Goal: Task Accomplishment & Management: Complete application form

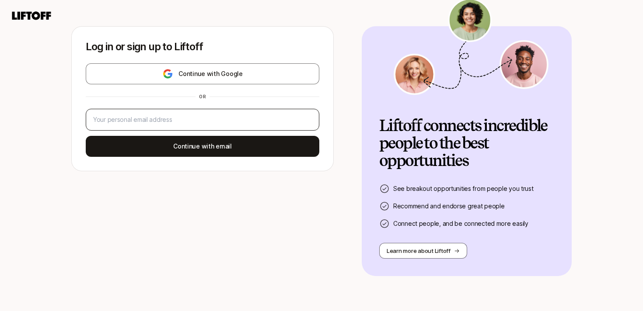
click at [220, 112] on div at bounding box center [203, 120] width 234 height 22
click at [207, 126] on div at bounding box center [203, 120] width 234 height 22
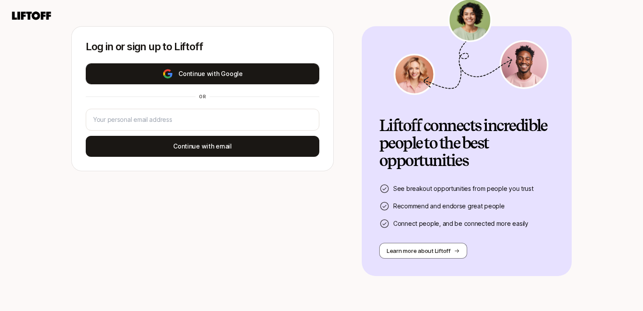
click at [178, 75] on button "Continue with Google" at bounding box center [203, 73] width 234 height 21
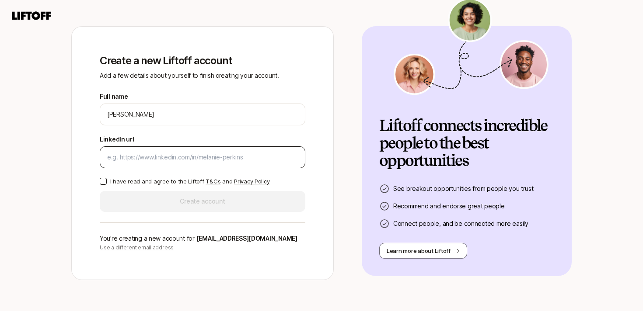
click at [214, 158] on input "LinkedIn url" at bounding box center [202, 157] width 191 height 10
paste input "[URL][DOMAIN_NAME][PERSON_NAME]"
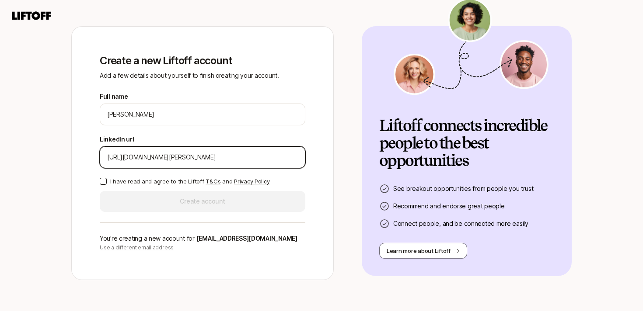
type input "[URL][DOMAIN_NAME][PERSON_NAME]"
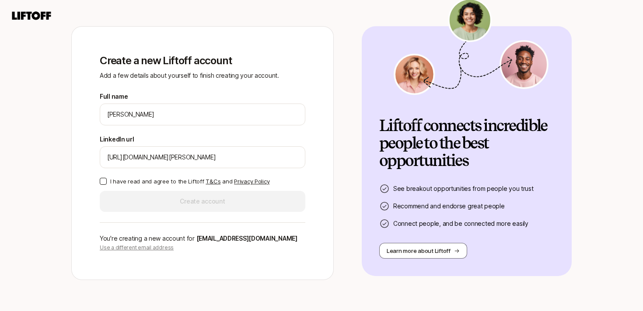
click at [103, 180] on button "I have read and agree to the Liftoff T&Cs and Privacy Policy" at bounding box center [103, 181] width 7 height 7
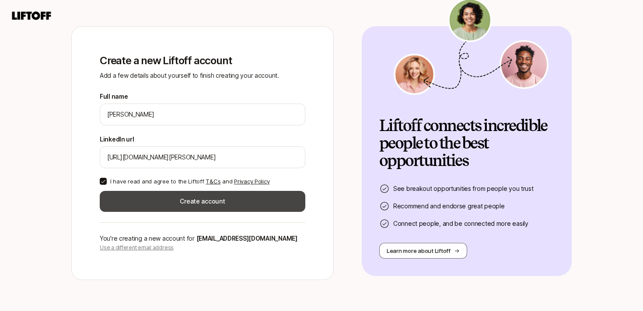
click at [148, 204] on button "Create account" at bounding box center [203, 201] width 206 height 21
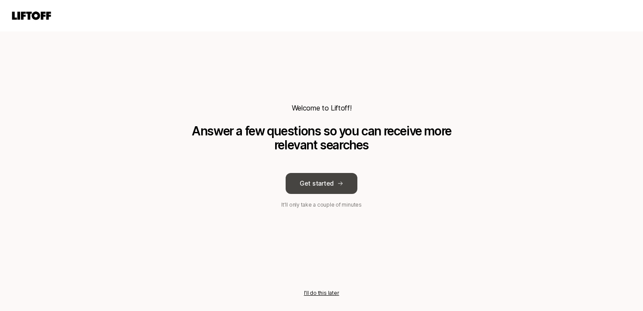
click at [311, 187] on button "Get started" at bounding box center [322, 183] width 72 height 21
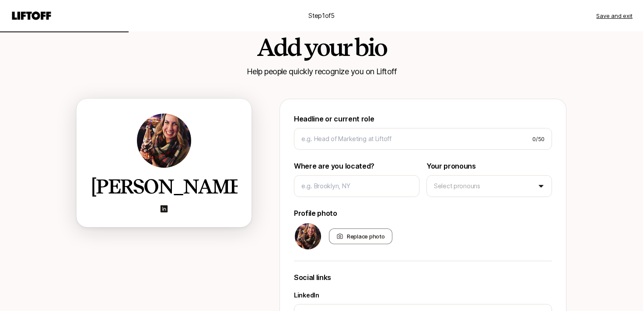
scroll to position [24, 0]
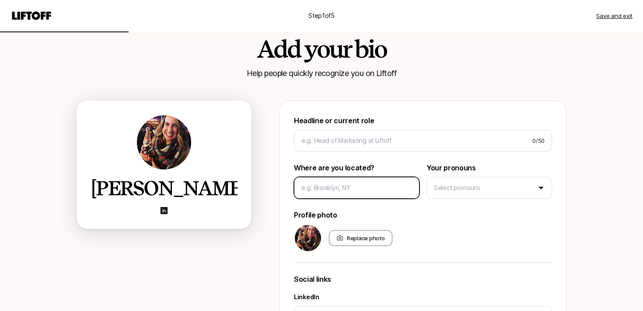
click at [338, 190] on input at bounding box center [356, 188] width 111 height 10
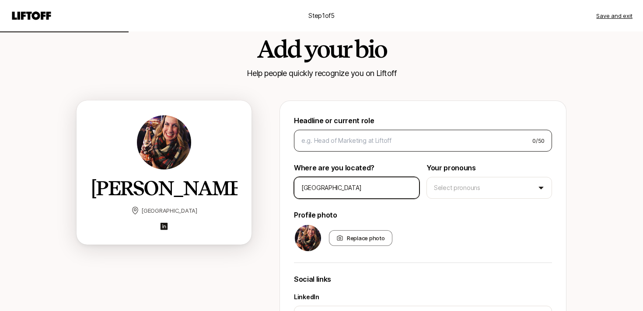
type input "[GEOGRAPHIC_DATA]"
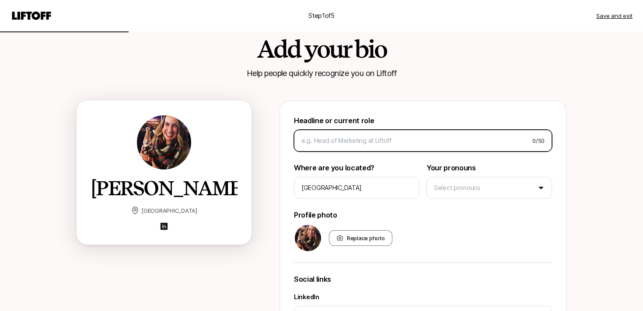
click at [352, 138] on input at bounding box center [413, 141] width 224 height 10
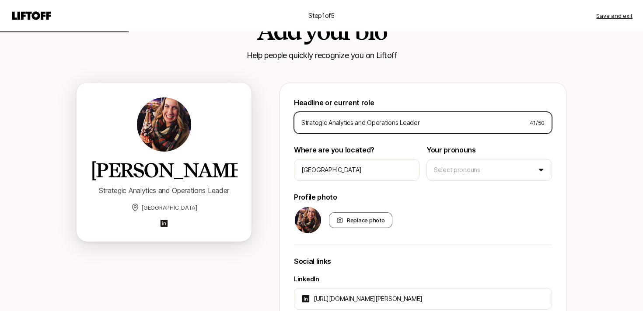
scroll to position [42, 0]
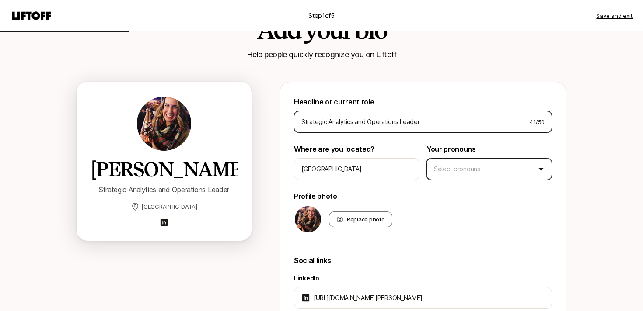
type input "Strategic Analytics and Operations Leader"
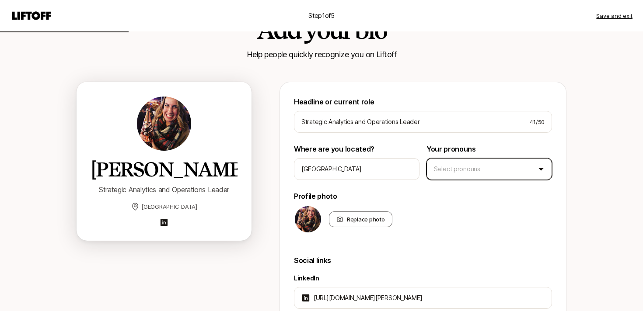
click at [444, 170] on html "Step 1 of 5 Save and exit Add your bio Help people quickly recognize you on Lif…" at bounding box center [321, 113] width 643 height 311
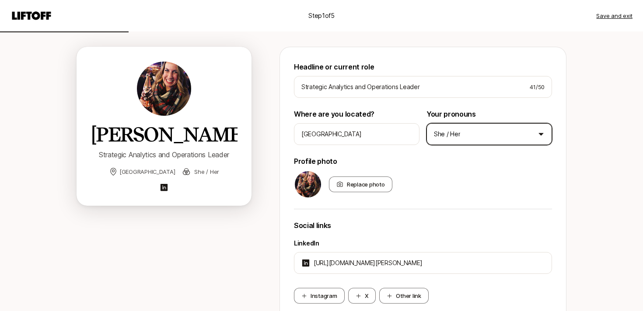
scroll to position [81, 0]
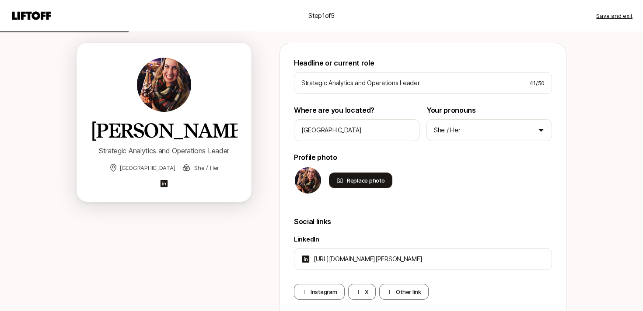
click at [366, 177] on div "Replace photo" at bounding box center [360, 181] width 63 height 16
click at [391, 187] on input "Replace photo" at bounding box center [392, 188] width 2 height 2
type input "C:\fakepath\IMG_2421.jpeg"
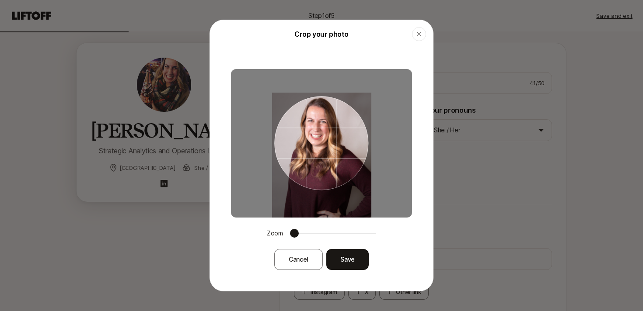
drag, startPoint x: 306, startPoint y: 126, endPoint x: 306, endPoint y: 177, distance: 51.2
click at [306, 177] on div at bounding box center [321, 143] width 94 height 94
click at [341, 258] on button "Save" at bounding box center [347, 259] width 42 height 21
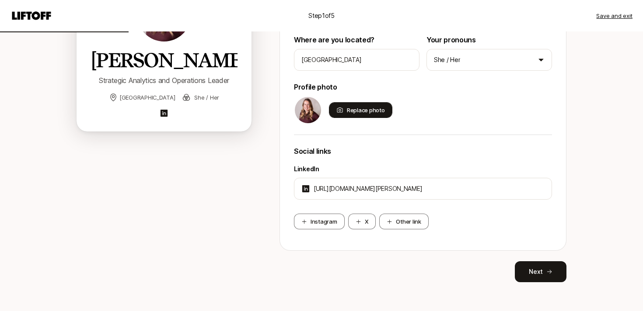
scroll to position [158, 0]
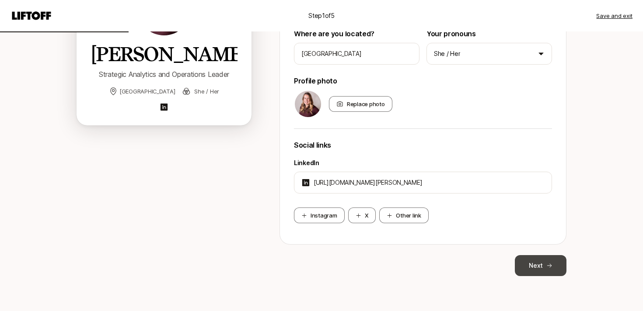
click at [534, 266] on button "Next" at bounding box center [541, 265] width 52 height 21
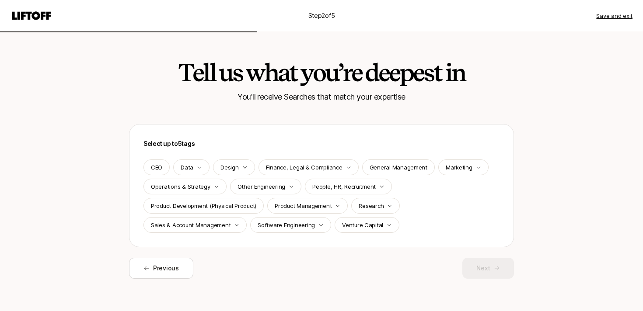
scroll to position [3, 0]
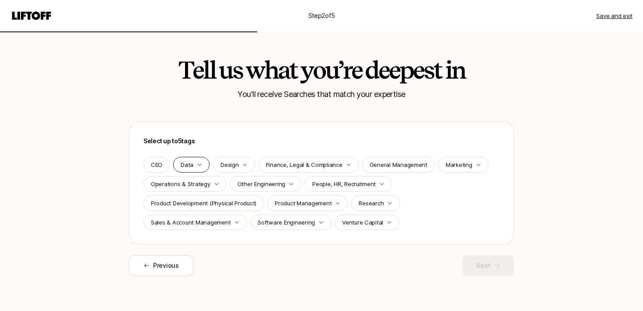
click at [190, 164] on p "Data" at bounding box center [187, 165] width 13 height 9
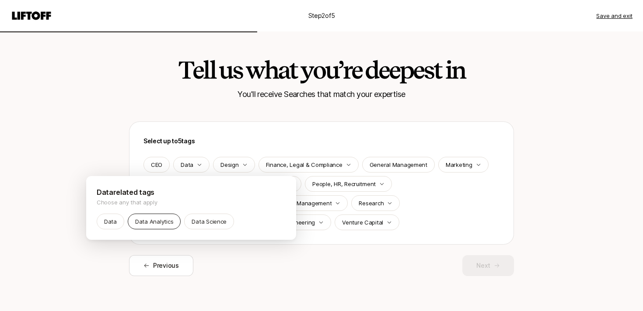
click at [159, 220] on p "Data Analytics" at bounding box center [154, 221] width 38 height 9
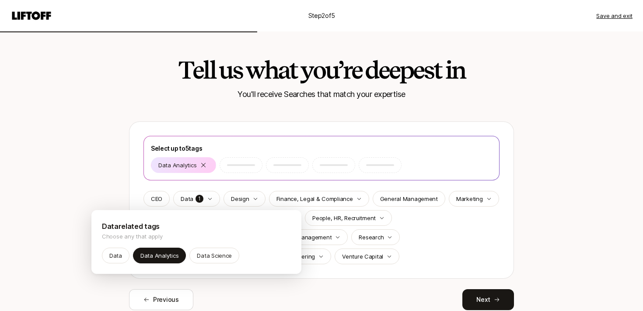
click at [465, 234] on html "Step 2 of 5 Save and exit Tell us what you’re deepest in You'll receive Searche…" at bounding box center [321, 152] width 643 height 311
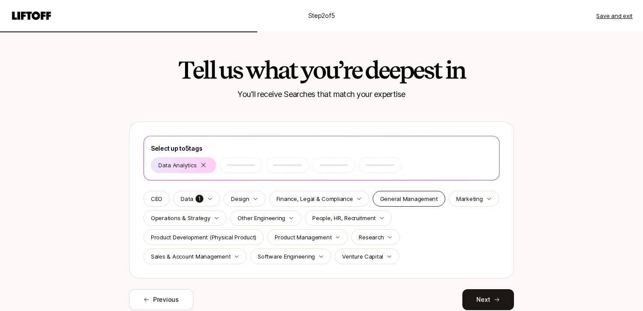
click at [422, 202] on p "General Management" at bounding box center [409, 199] width 58 height 9
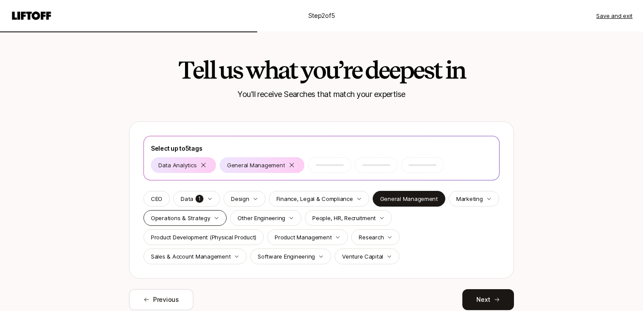
click at [214, 216] on icon "button" at bounding box center [216, 218] width 5 height 5
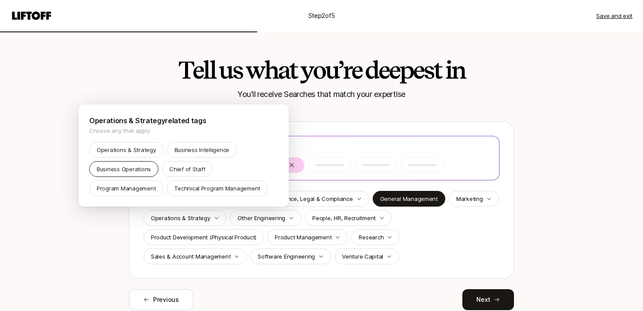
click at [130, 168] on p "Business Operations" at bounding box center [124, 169] width 54 height 9
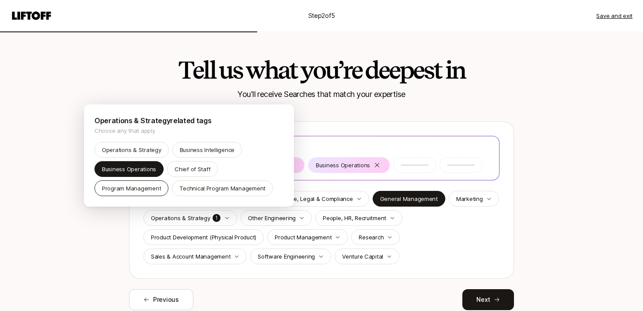
click at [145, 191] on p "Program Management" at bounding box center [131, 188] width 59 height 9
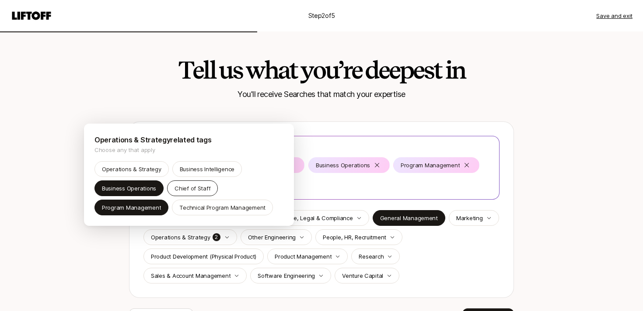
click at [191, 188] on p "Chief of Staff" at bounding box center [193, 188] width 36 height 9
click at [452, 278] on html "Step 2 of 5 Save and exit Tell us what you’re deepest in You'll receive Searche…" at bounding box center [321, 152] width 643 height 311
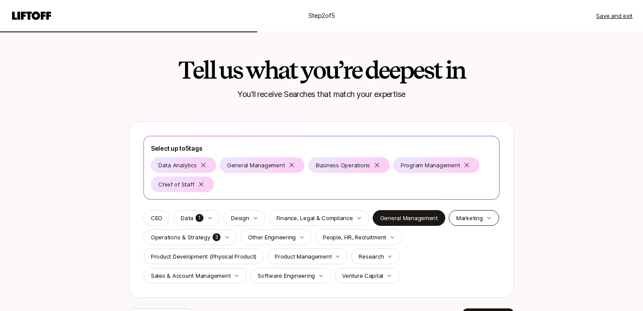
click at [468, 219] on p "Marketing" at bounding box center [469, 218] width 27 height 9
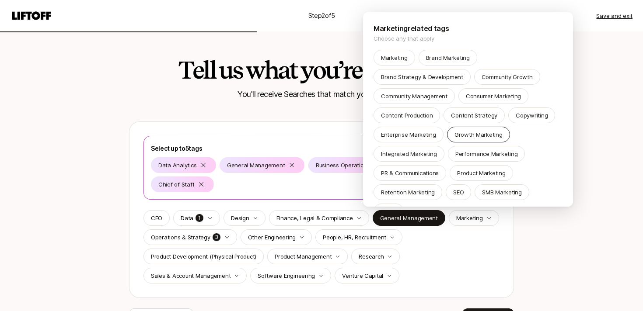
scroll to position [4, 0]
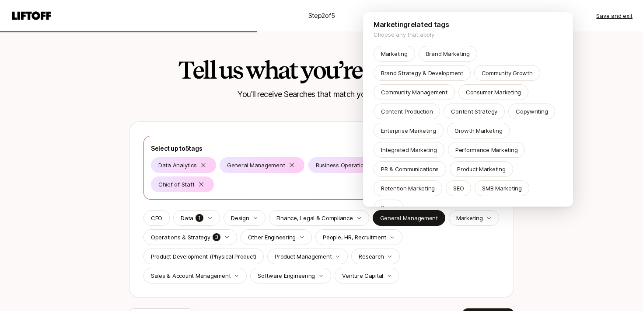
click at [449, 251] on html "Step 2 of 5 Save and exit Tell us what you’re deepest in You'll receive Searche…" at bounding box center [321, 152] width 643 height 311
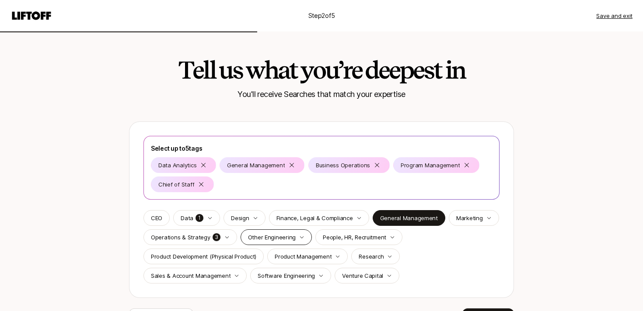
click at [261, 236] on p "Other Engineering" at bounding box center [272, 237] width 48 height 9
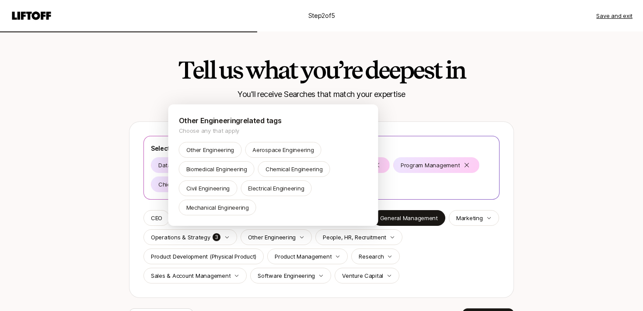
click at [416, 257] on html "Step 2 of 5 Save and exit Tell us what you’re deepest in You'll receive Searche…" at bounding box center [321, 152] width 643 height 311
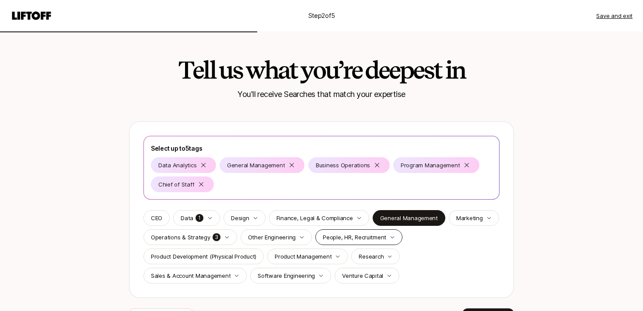
click at [374, 238] on p "People, HR, Recruitment" at bounding box center [354, 237] width 63 height 9
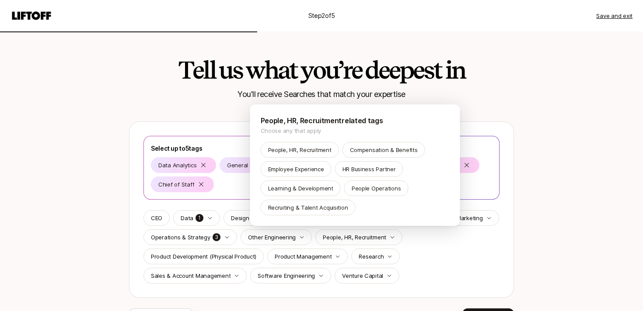
click at [421, 255] on html "Step 2 of 5 Save and exit Tell us what you’re deepest in You'll receive Searche…" at bounding box center [321, 152] width 643 height 311
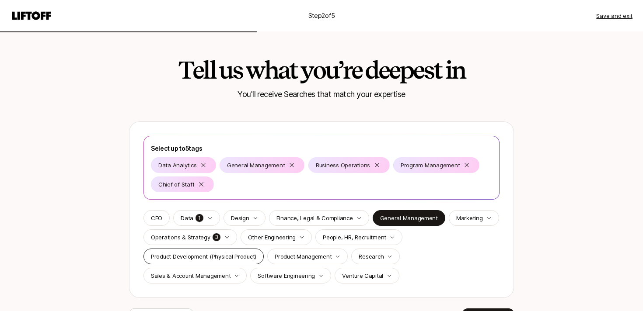
click at [229, 257] on p "Product Development (Physical Product)" at bounding box center [203, 256] width 105 height 9
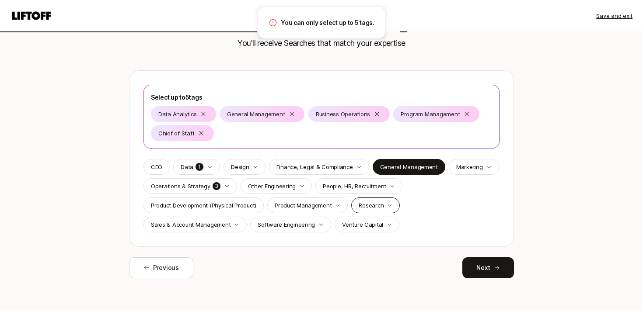
scroll to position [56, 0]
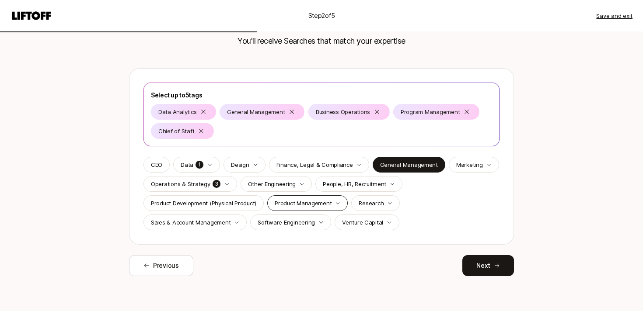
click at [315, 200] on p "Product Management" at bounding box center [303, 203] width 57 height 9
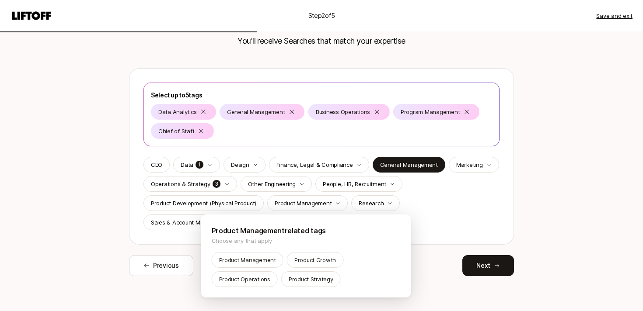
click at [201, 131] on html "Step 2 of 5 Save and exit Tell us what you’re deepest in You'll receive Searche…" at bounding box center [321, 99] width 643 height 311
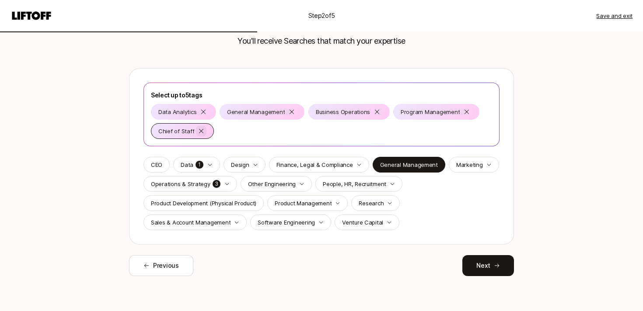
click at [199, 131] on icon at bounding box center [201, 131] width 4 height 4
click at [290, 203] on p "Product Management" at bounding box center [303, 203] width 57 height 9
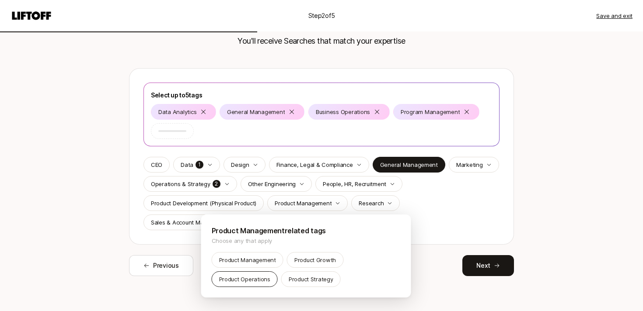
click at [241, 284] on div "Product Operations" at bounding box center [245, 280] width 66 height 16
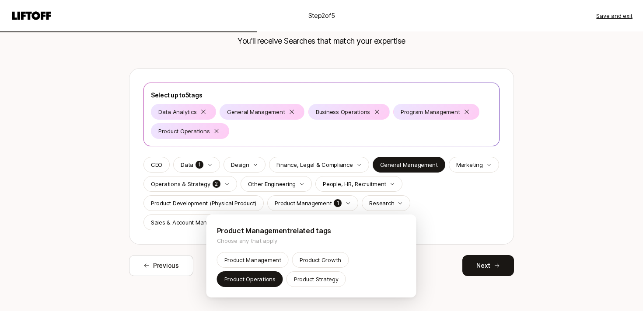
click at [96, 216] on html "Step 2 of 5 Save and exit Tell us what you’re deepest in You'll receive Searche…" at bounding box center [321, 99] width 643 height 311
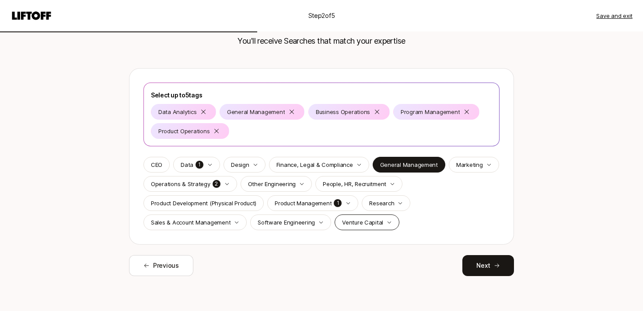
click at [380, 224] on div "Venture Capital" at bounding box center [367, 223] width 65 height 16
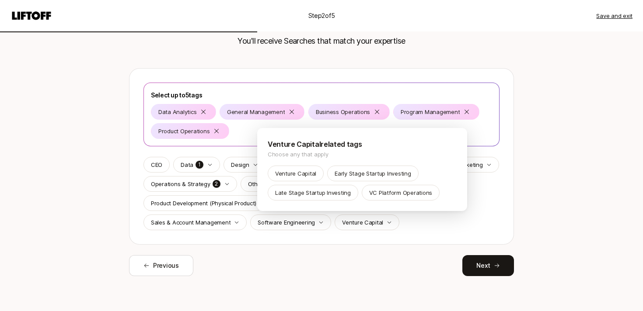
click at [407, 229] on html "Step 2 of 5 Save and exit Tell us what you’re deepest in You'll receive Searche…" at bounding box center [321, 99] width 643 height 311
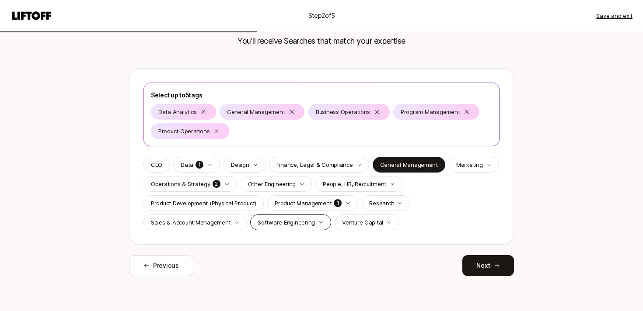
click at [319, 222] on icon "button" at bounding box center [320, 222] width 5 height 5
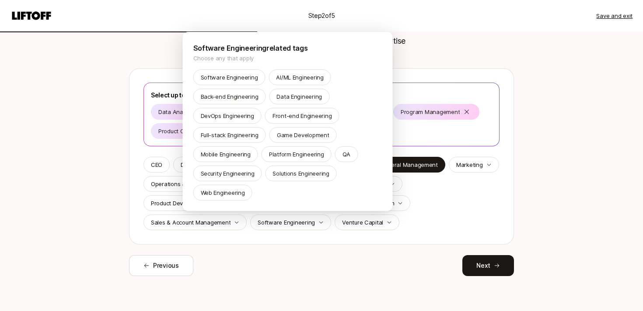
click at [319, 222] on html "Step 2 of 5 Save and exit Tell us what you’re deepest in You'll receive Searche…" at bounding box center [321, 99] width 643 height 311
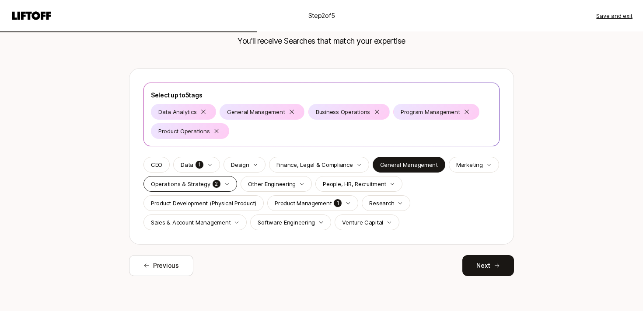
click at [226, 187] on div "Operations & Strategy 2" at bounding box center [190, 184] width 94 height 16
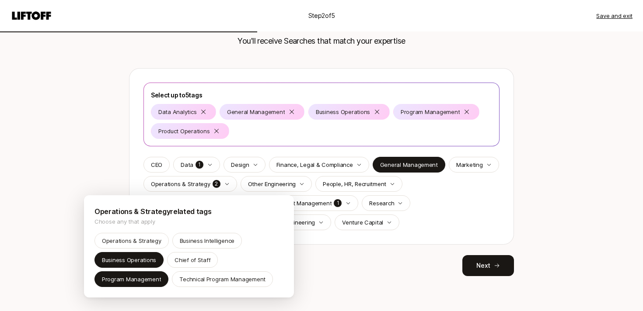
click at [226, 187] on html "Step 2 of 5 Save and exit Tell us what you’re deepest in You'll receive Searche…" at bounding box center [321, 99] width 643 height 311
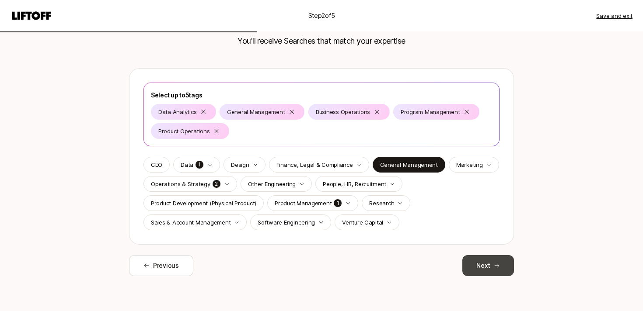
click at [484, 265] on button "Next" at bounding box center [488, 265] width 52 height 21
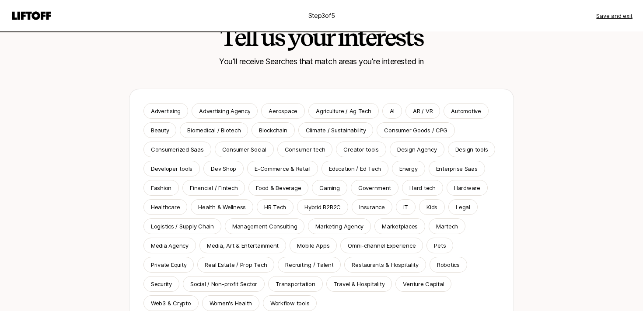
scroll to position [42, 0]
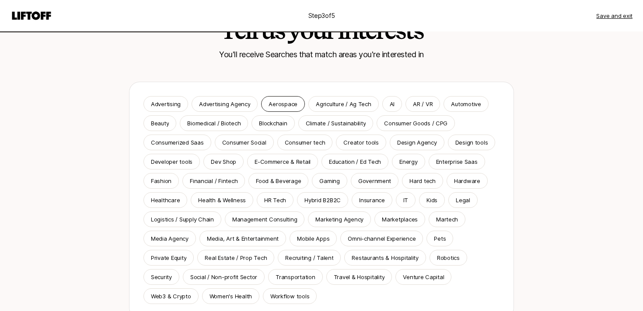
click at [284, 104] on p "Aerospace" at bounding box center [283, 104] width 29 height 9
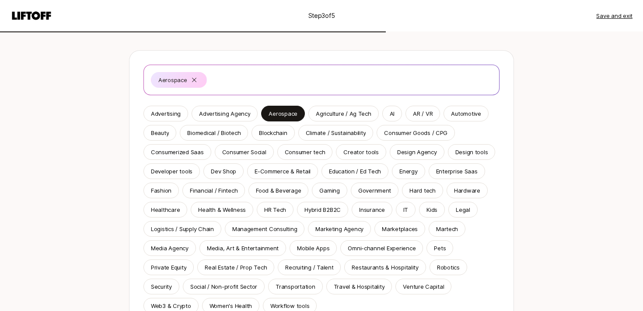
scroll to position [74, 0]
click at [393, 115] on div "AI" at bounding box center [392, 113] width 20 height 16
click at [161, 133] on p "Beauty" at bounding box center [160, 132] width 18 height 9
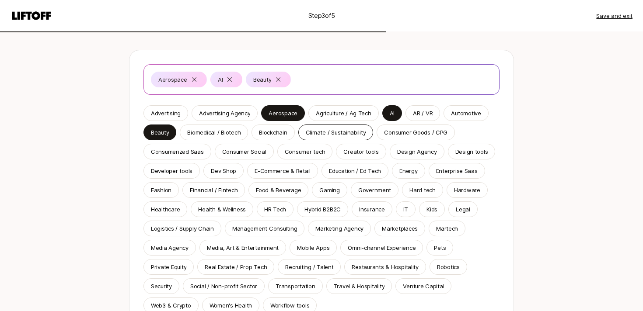
click at [322, 131] on p "Climate / Sustainability" at bounding box center [336, 132] width 60 height 9
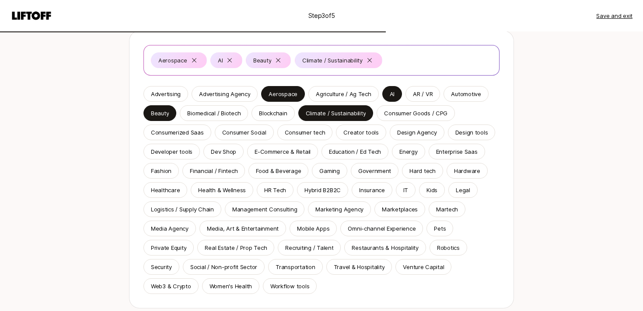
scroll to position [95, 0]
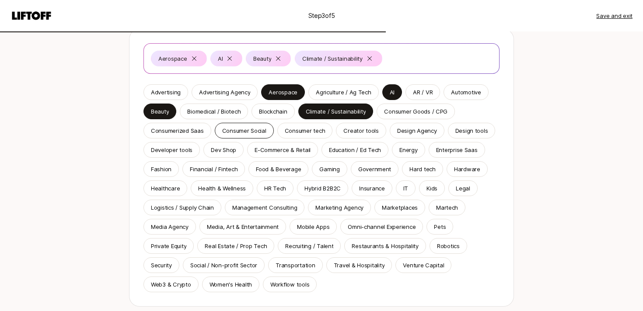
click at [253, 136] on div "Consumer Social" at bounding box center [244, 131] width 59 height 16
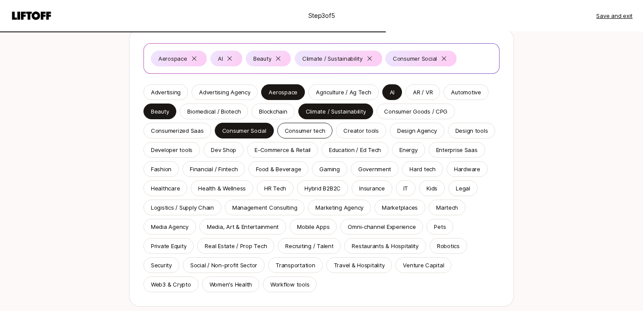
click at [303, 133] on p "Consumer tech" at bounding box center [305, 130] width 41 height 9
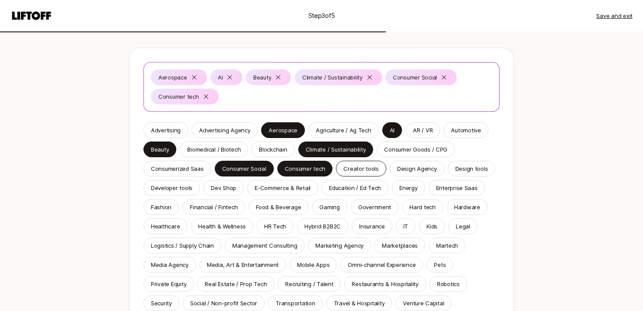
scroll to position [80, 0]
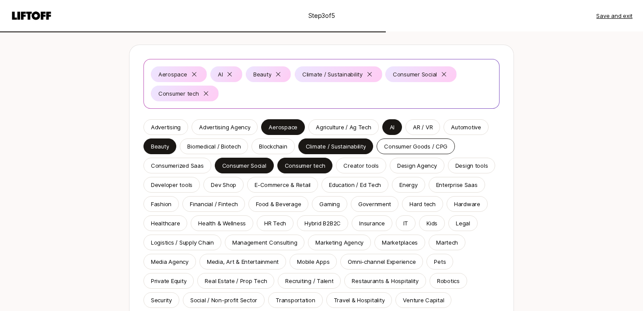
click at [430, 145] on p "Consumer Goods / CPG" at bounding box center [415, 146] width 63 height 9
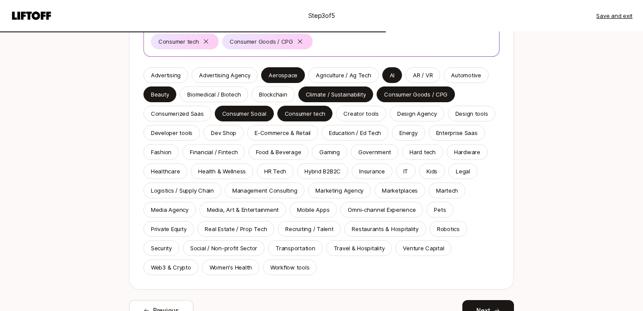
scroll to position [133, 0]
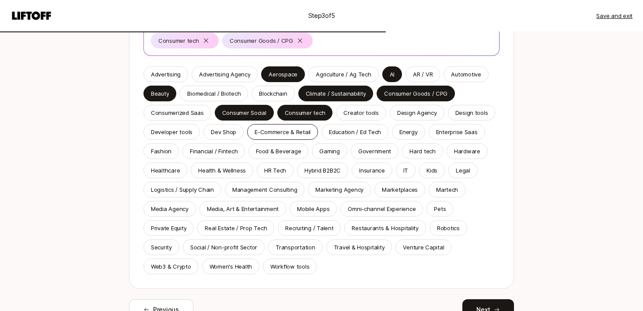
click at [289, 130] on p "E-Commerce & Retail" at bounding box center [283, 132] width 56 height 9
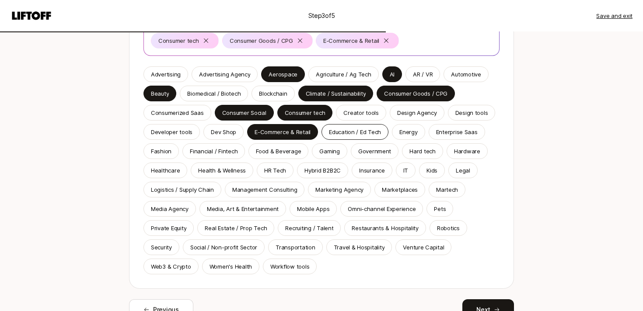
click at [353, 128] on p "Education / Ed Tech" at bounding box center [355, 132] width 52 height 9
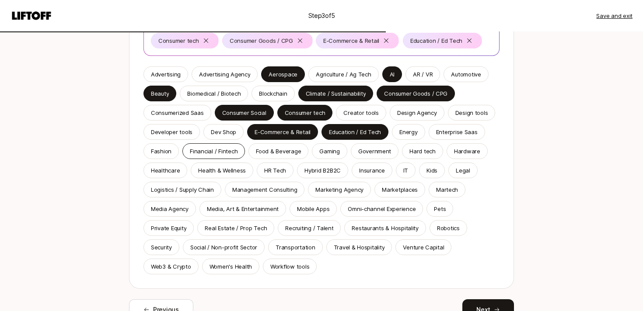
click at [234, 152] on p "Financial / Fintech" at bounding box center [214, 151] width 48 height 9
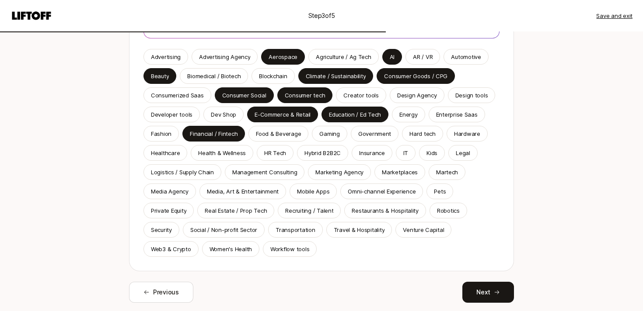
scroll to position [176, 0]
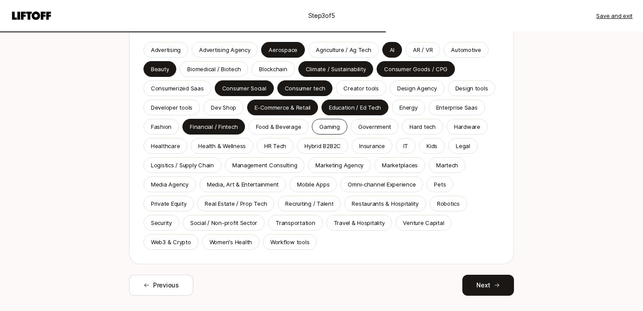
click at [319, 128] on p "Gaming" at bounding box center [329, 126] width 20 height 9
click at [208, 148] on p "Health & Wellness" at bounding box center [222, 146] width 48 height 9
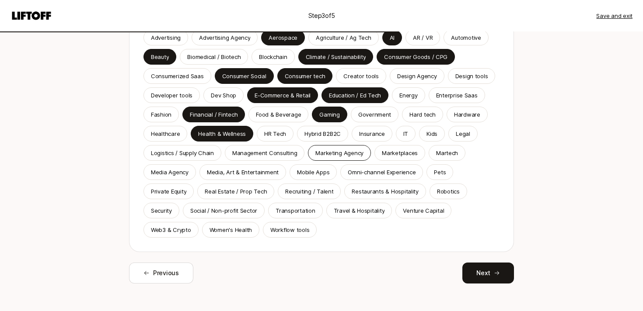
scroll to position [196, 0]
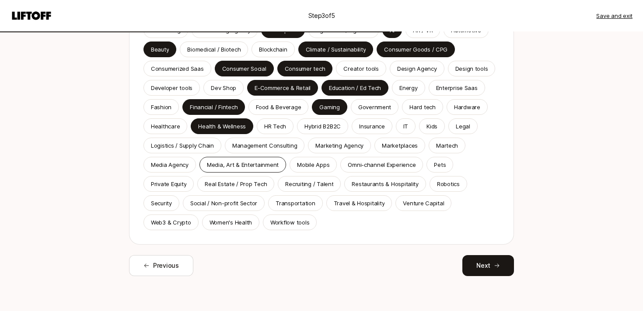
click at [265, 169] on div "Media, Art & Entertainment" at bounding box center [242, 165] width 87 height 16
click at [311, 165] on p "Mobile Apps" at bounding box center [313, 165] width 32 height 9
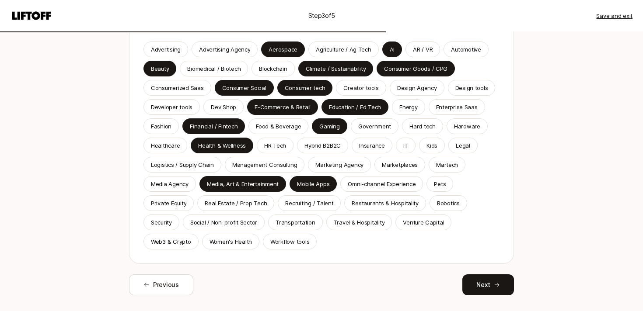
scroll to position [215, 0]
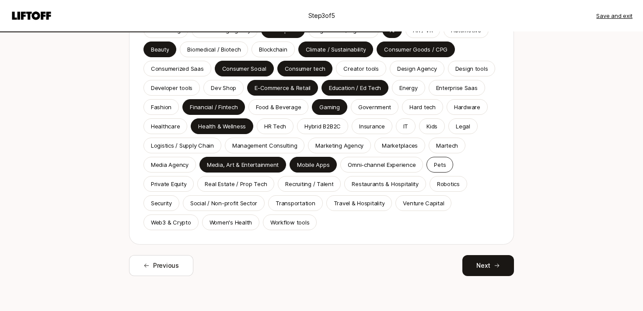
click at [434, 166] on p "Pets" at bounding box center [440, 165] width 12 height 9
click at [242, 184] on p "Real Estate / Prop Tech" at bounding box center [236, 184] width 62 height 9
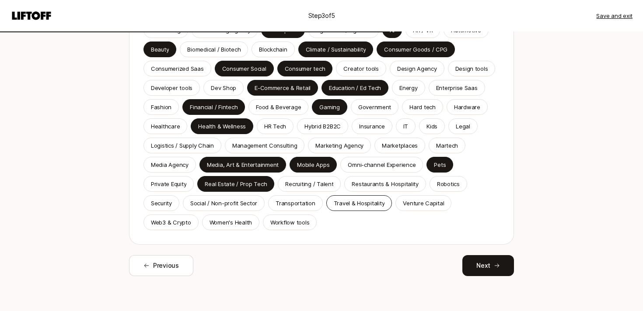
click at [353, 206] on p "Travel & Hospitality" at bounding box center [359, 203] width 51 height 9
click at [289, 201] on p "Transportation" at bounding box center [295, 203] width 39 height 9
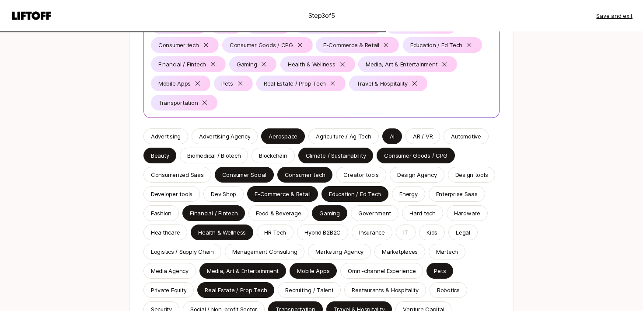
scroll to position [126, 0]
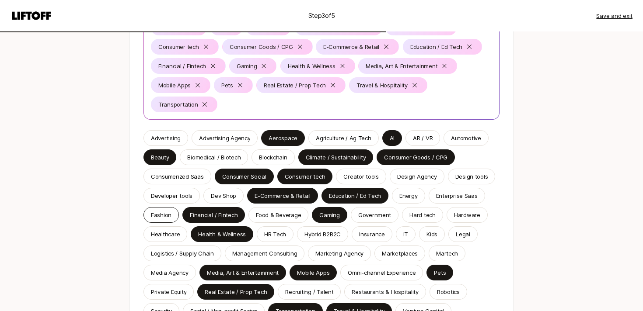
click at [159, 211] on p "Fashion" at bounding box center [161, 215] width 21 height 9
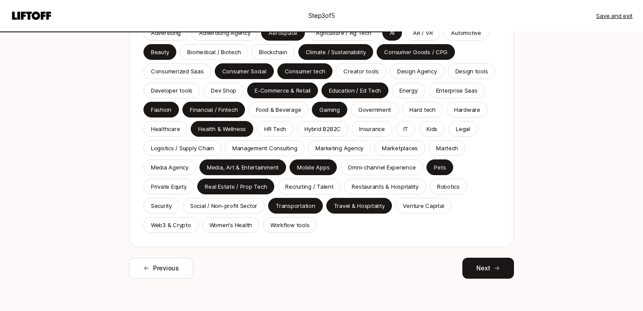
scroll to position [234, 0]
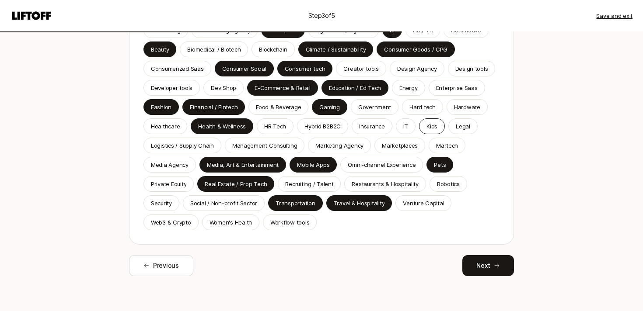
click at [429, 123] on p "Kids" at bounding box center [432, 126] width 11 height 9
click at [247, 226] on p "Women's Health" at bounding box center [231, 222] width 42 height 9
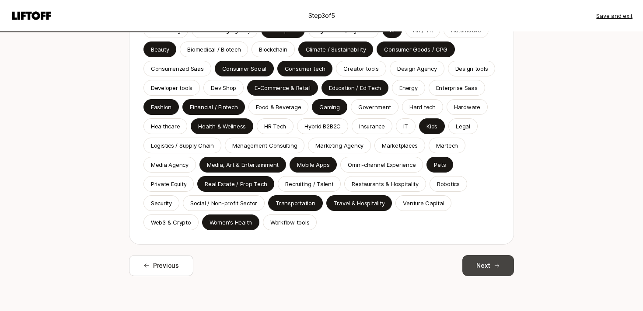
click at [489, 266] on button "Next" at bounding box center [488, 265] width 52 height 21
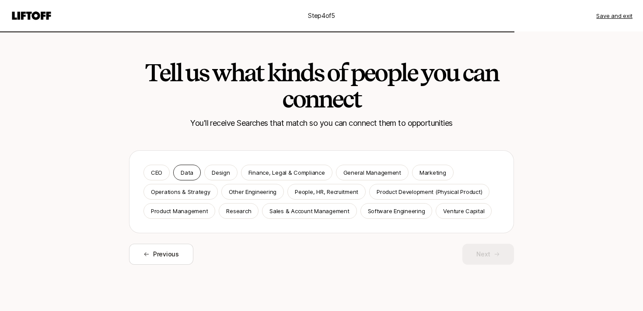
click at [189, 169] on p "Data" at bounding box center [187, 172] width 13 height 9
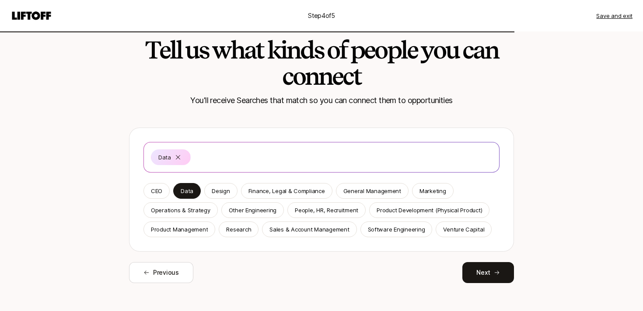
scroll to position [30, 0]
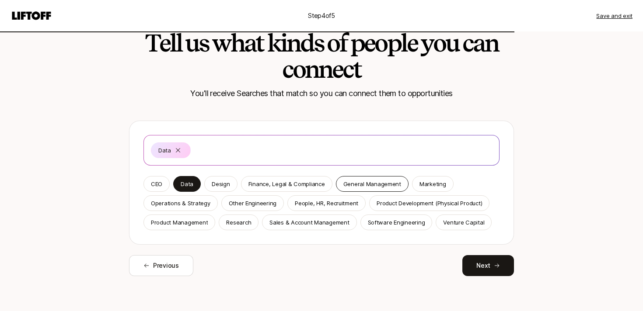
click at [357, 184] on p "General Management" at bounding box center [372, 184] width 58 height 9
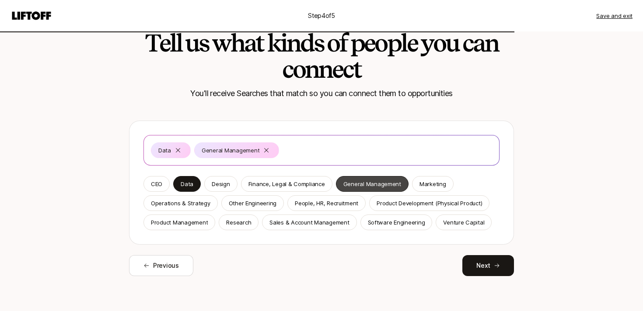
scroll to position [28, 0]
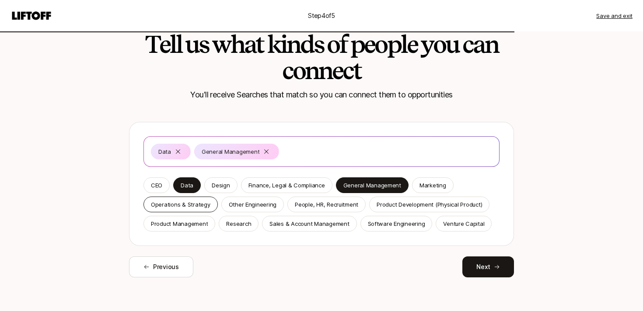
click at [205, 209] on p "Operations & Strategy" at bounding box center [180, 204] width 59 height 9
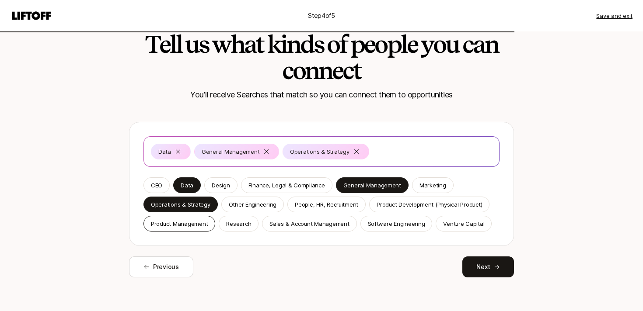
click at [185, 226] on p "Product Management" at bounding box center [179, 224] width 57 height 9
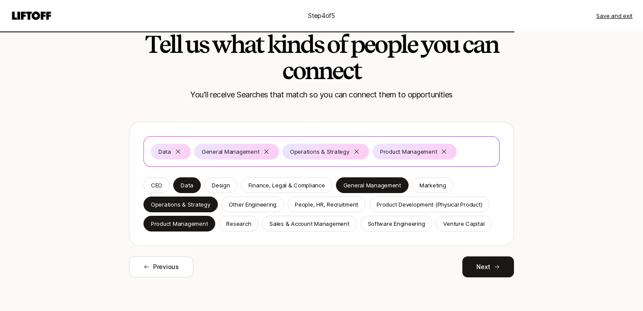
scroll to position [30, 0]
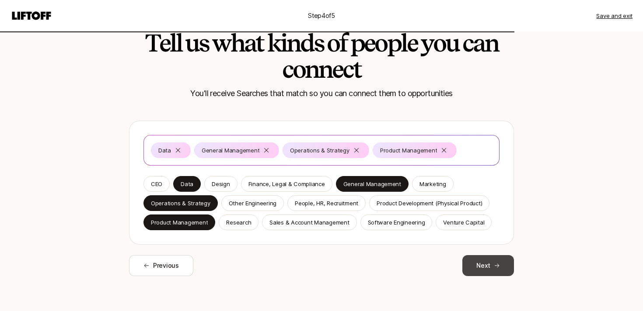
click at [485, 263] on button "Next" at bounding box center [488, 265] width 52 height 21
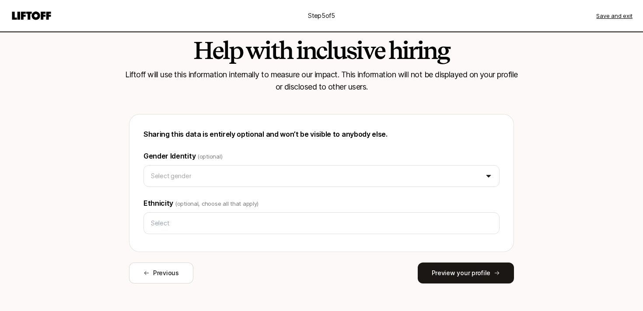
scroll to position [30, 0]
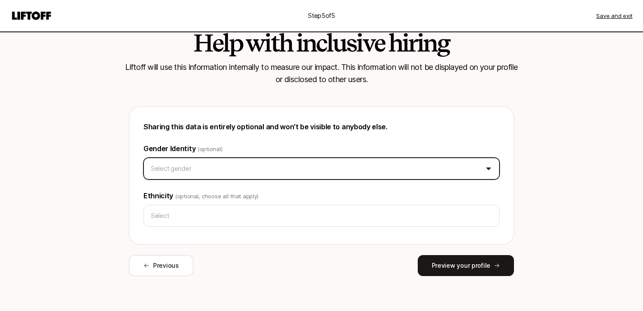
click at [341, 167] on html "Step 5 of 5 Save and exit Help with inclusive hiring Liftoff will use this info…" at bounding box center [321, 125] width 643 height 311
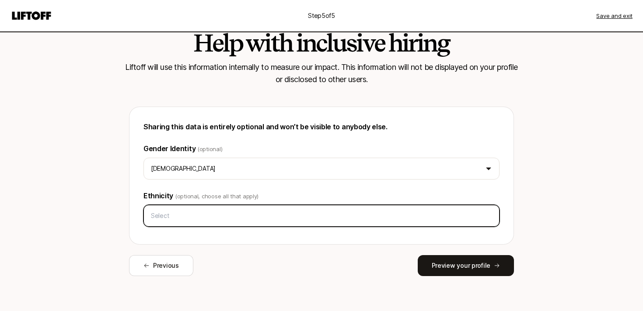
click at [249, 223] on input "text" at bounding box center [321, 216] width 348 height 16
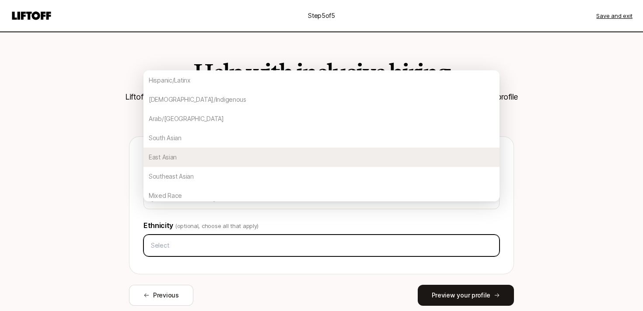
scroll to position [0, 0]
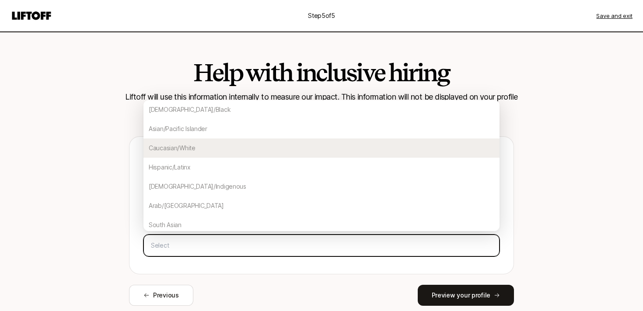
click at [196, 147] on div "Caucasian/White" at bounding box center [321, 148] width 356 height 19
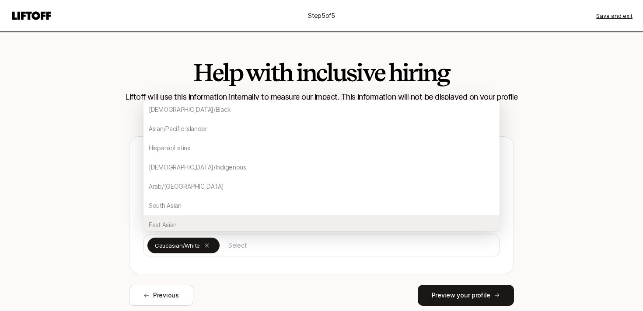
click at [512, 241] on div "Sharing this data is entirely optional and won’t be visible to anybody else. Ge…" at bounding box center [321, 205] width 385 height 138
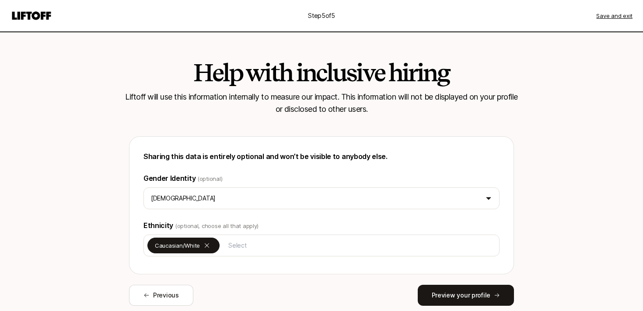
scroll to position [30, 0]
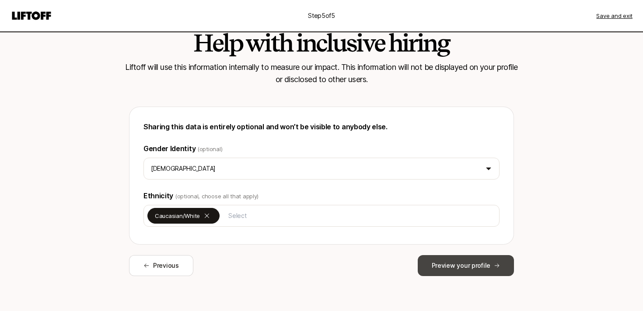
click at [473, 267] on button "Preview your profile" at bounding box center [466, 265] width 96 height 21
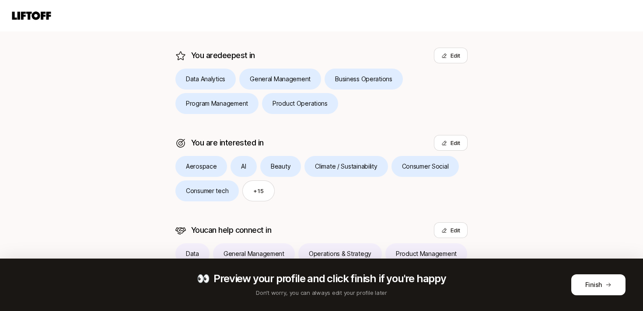
scroll to position [231, 0]
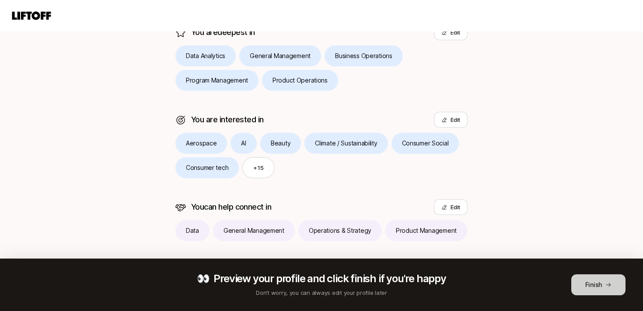
click at [590, 286] on button "Finish" at bounding box center [598, 285] width 54 height 21
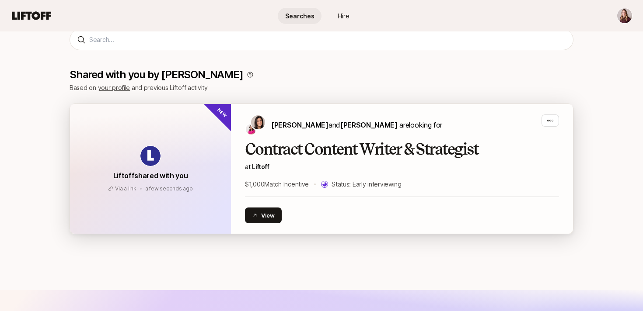
scroll to position [122, 0]
click at [408, 165] on p "at Liftoff" at bounding box center [402, 167] width 314 height 10
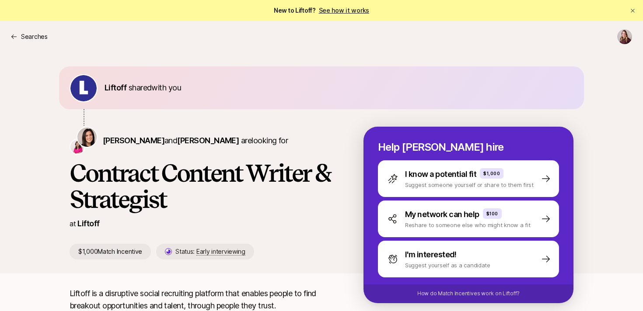
click at [345, 9] on link "See how it works" at bounding box center [344, 10] width 51 height 7
click at [33, 37] on p "Searches" at bounding box center [34, 36] width 27 height 10
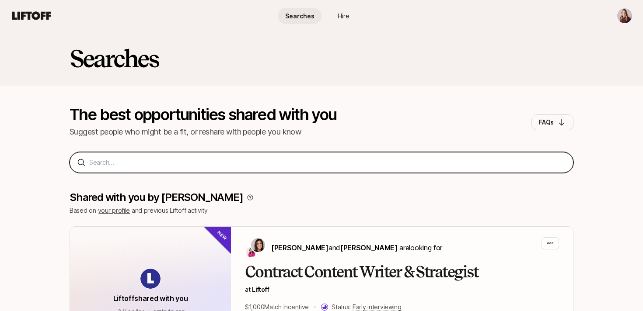
click at [145, 163] on input at bounding box center [327, 162] width 477 height 10
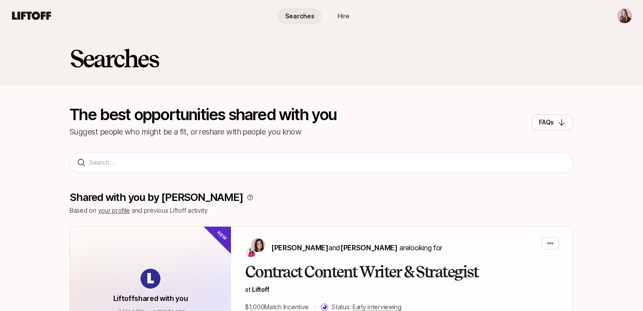
click at [339, 17] on span "Hire" at bounding box center [344, 15] width 12 height 9
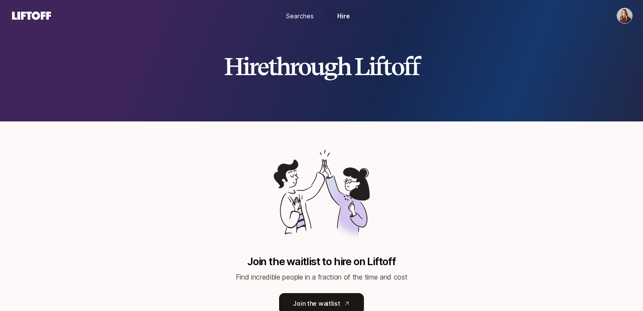
click at [302, 15] on span "Searches" at bounding box center [300, 15] width 28 height 9
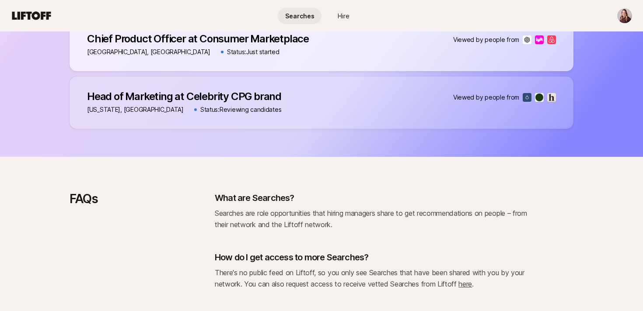
scroll to position [582, 0]
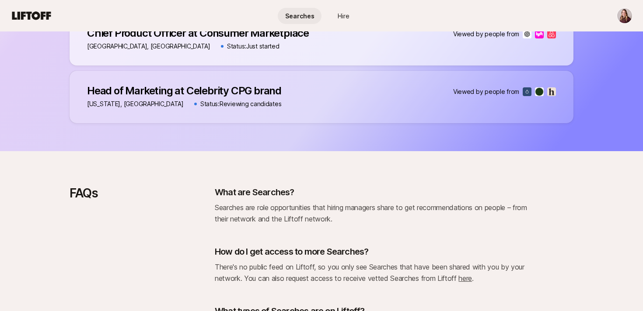
click at [233, 93] on p "Head of Marketing at Celebrity CPG brand" at bounding box center [184, 91] width 194 height 12
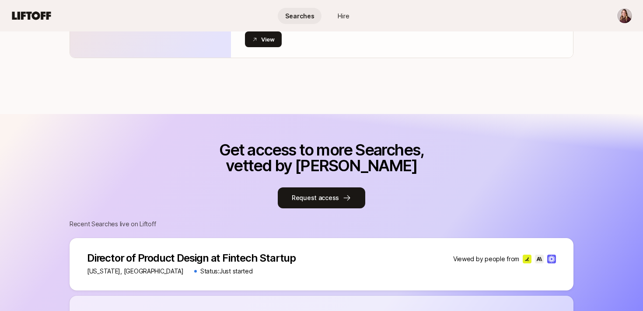
scroll to position [311, 0]
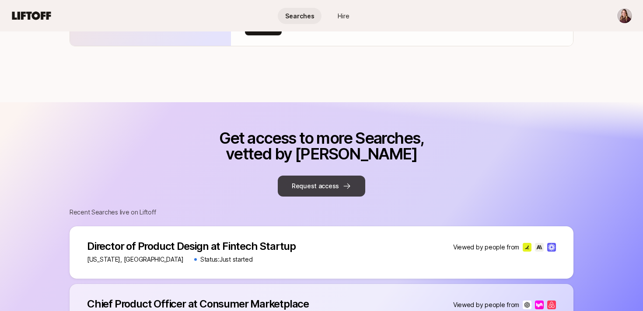
click at [311, 183] on button "Request access" at bounding box center [321, 186] width 87 height 21
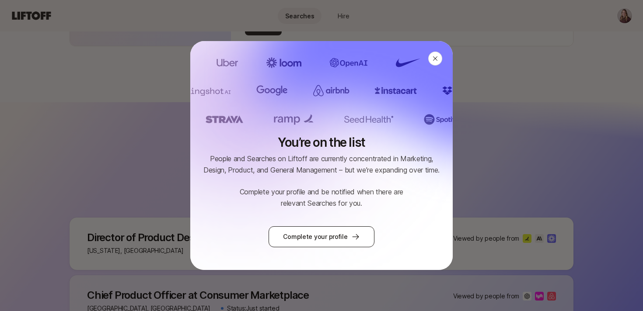
click at [308, 236] on link "Complete your profile" at bounding box center [321, 237] width 105 height 21
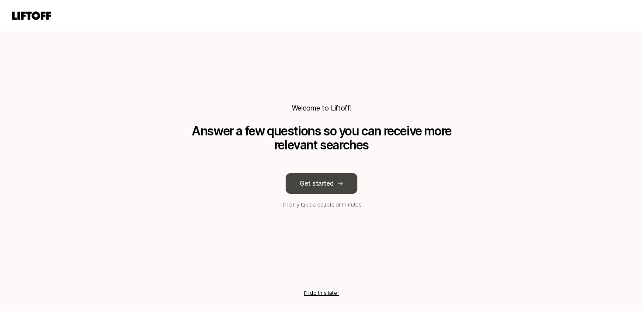
click at [324, 178] on button "Get started" at bounding box center [322, 183] width 72 height 21
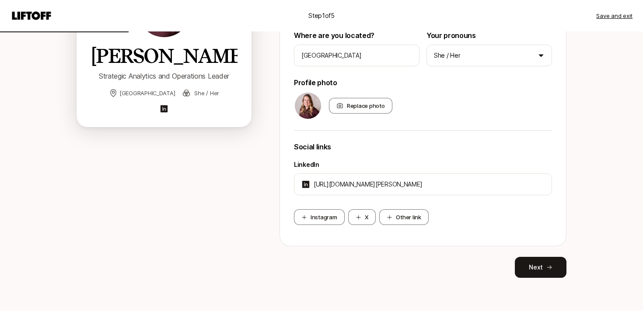
scroll to position [158, 0]
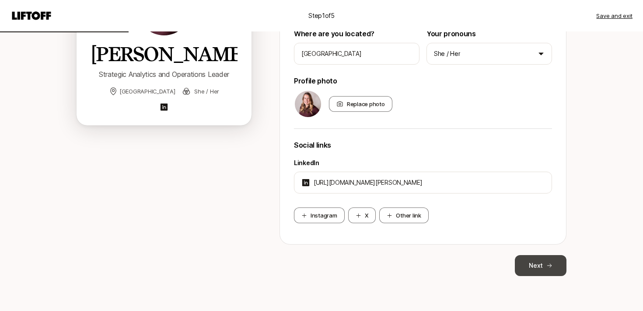
click at [536, 265] on button "Next" at bounding box center [541, 265] width 52 height 21
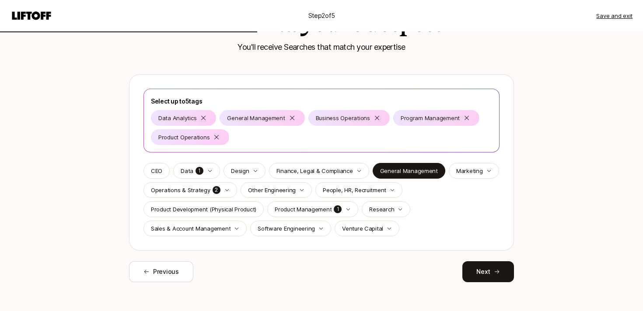
scroll to position [56, 0]
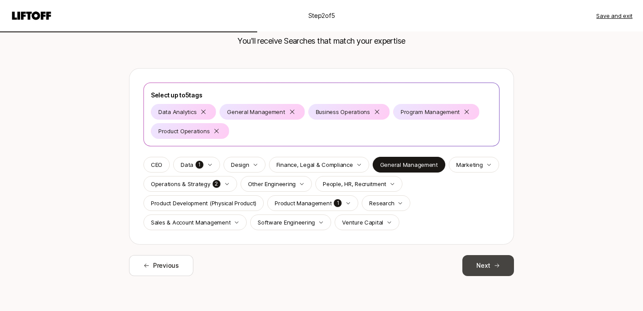
click at [493, 264] on button "Next" at bounding box center [488, 265] width 52 height 21
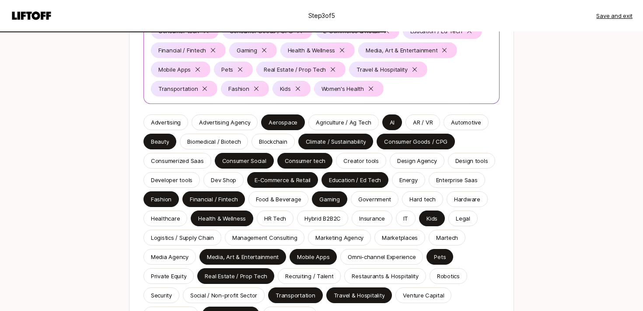
scroll to position [234, 0]
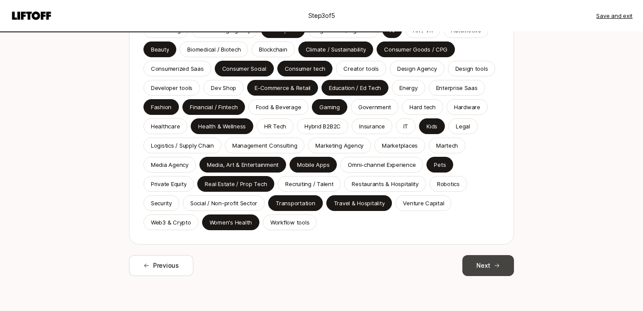
click at [484, 265] on button "Next" at bounding box center [488, 265] width 52 height 21
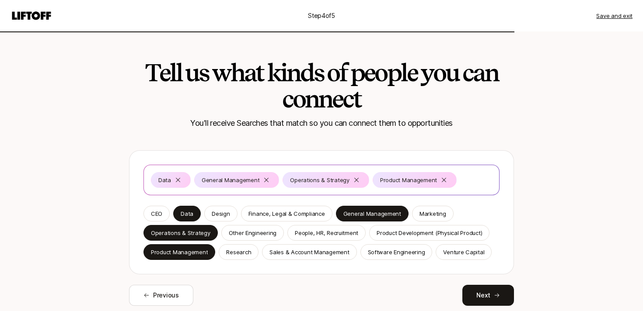
scroll to position [30, 0]
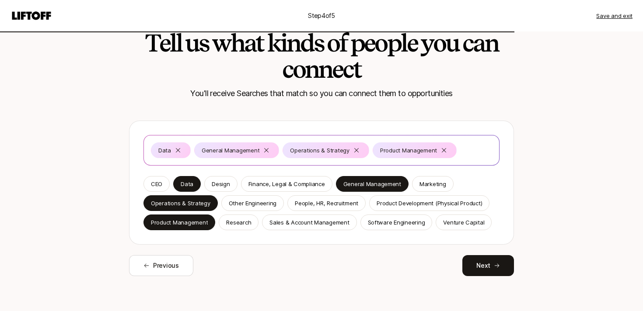
click at [482, 252] on div "Data General Management Operations & Strategy Product Management CEO Data Desig…" at bounding box center [321, 199] width 385 height 156
click at [480, 266] on button "Next" at bounding box center [488, 265] width 52 height 21
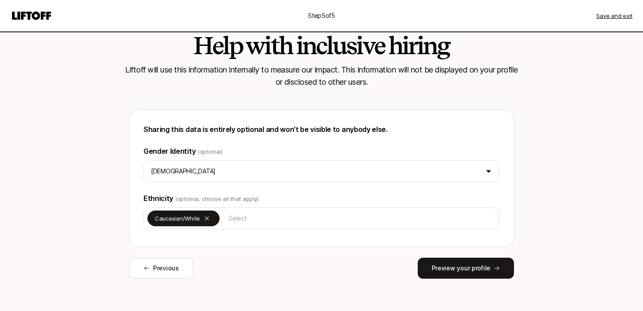
scroll to position [30, 0]
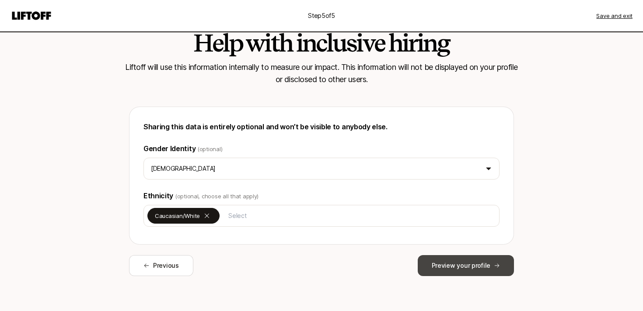
click at [456, 272] on button "Preview your profile" at bounding box center [466, 265] width 96 height 21
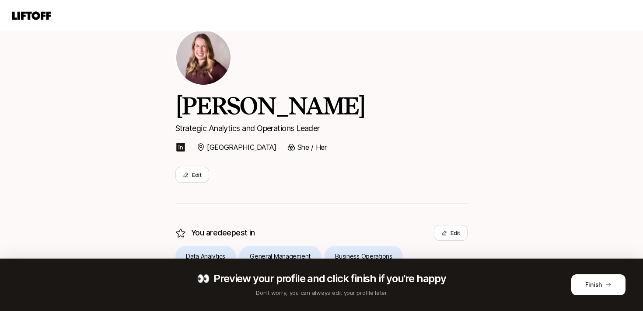
scroll to position [231, 0]
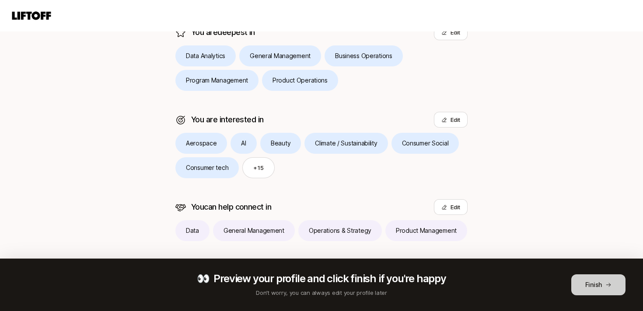
click at [593, 287] on button "Finish" at bounding box center [598, 285] width 54 height 21
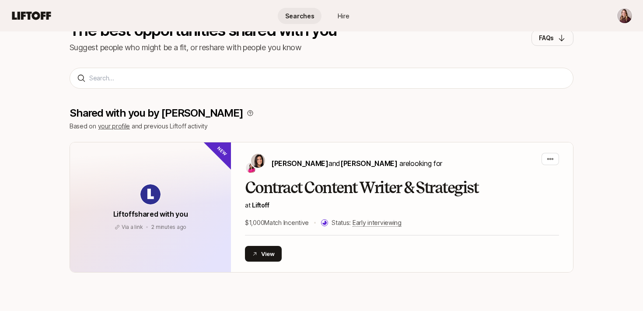
scroll to position [36, 0]
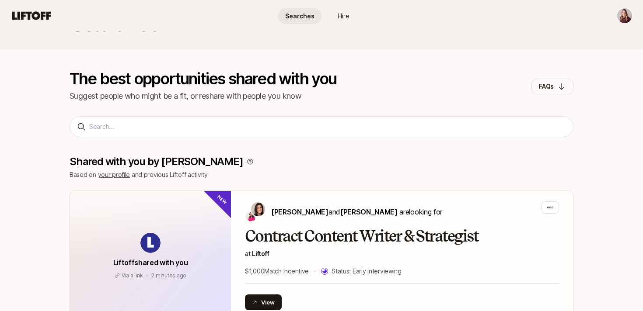
click at [340, 121] on div "Searches The best opportunities shared with you Suggest people who might be a f…" at bounding box center [321, 60] width 643 height 128
click at [318, 116] on div "Searches The best opportunities shared with you Suggest people who might be a f…" at bounding box center [321, 60] width 643 height 128
click at [255, 120] on div "Searches The best opportunities shared with you Suggest people who might be a f…" at bounding box center [321, 60] width 643 height 128
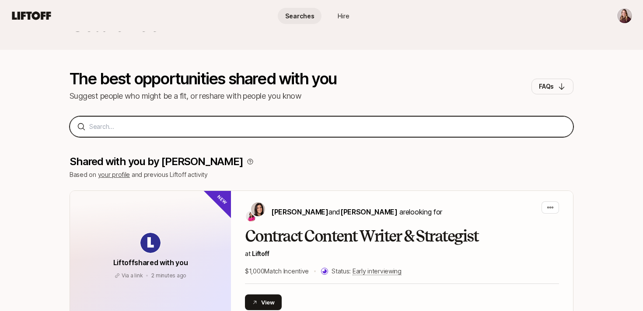
click at [199, 127] on input at bounding box center [327, 127] width 477 height 10
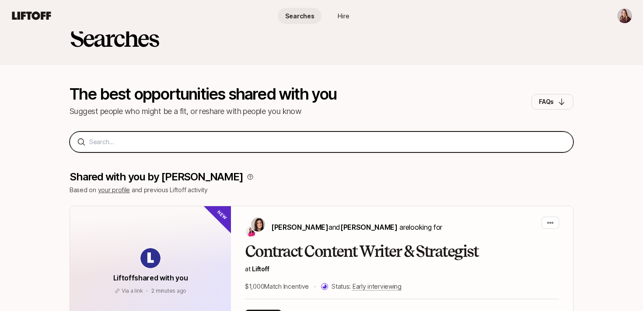
scroll to position [0, 0]
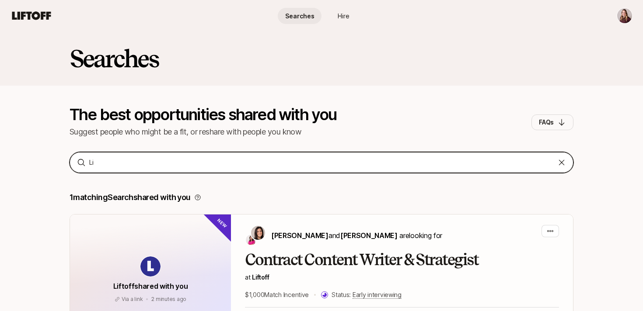
type input "L"
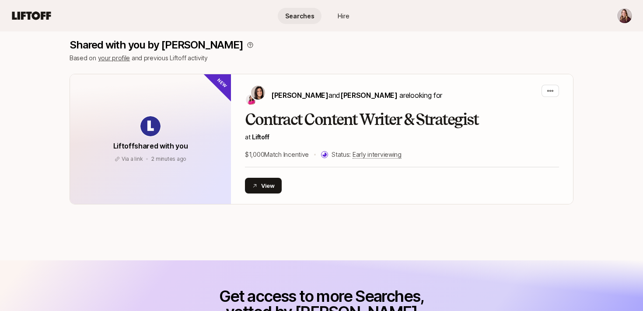
scroll to position [154, 0]
